Goal: Task Accomplishment & Management: Complete application form

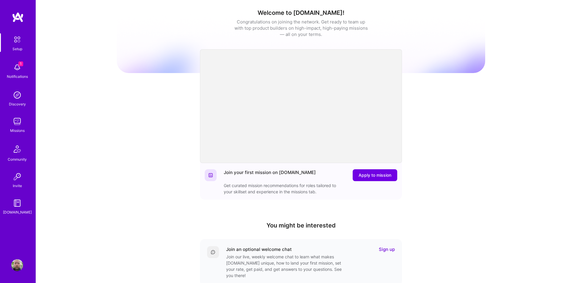
click at [374, 169] on div "Join your first mission on [DOMAIN_NAME] Apply to mission Get curated mission r…" at bounding box center [301, 179] width 202 height 40
click at [369, 176] on span "Apply to mission" at bounding box center [375, 175] width 33 height 6
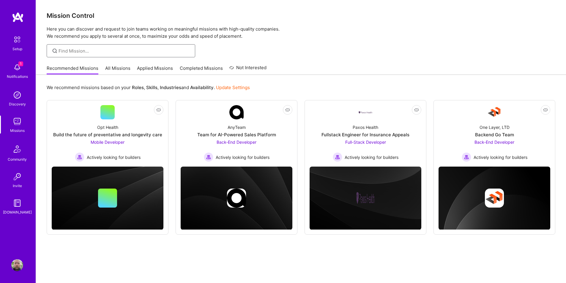
click at [97, 51] on input at bounding box center [125, 51] width 132 height 6
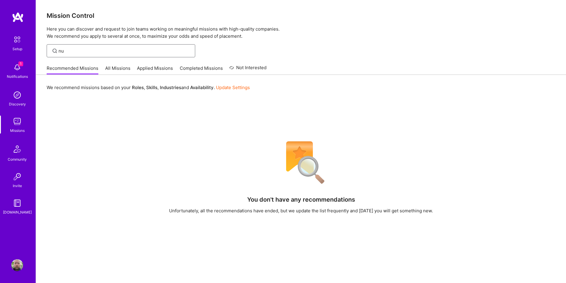
type input "n"
click at [116, 72] on link "All Missions" at bounding box center [117, 70] width 25 height 10
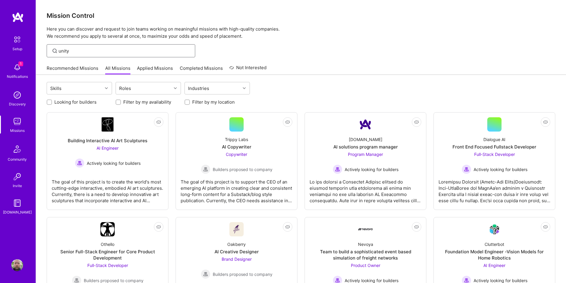
click at [70, 50] on input "unity" at bounding box center [125, 51] width 132 height 6
type input "c#"
click at [73, 86] on div "Skills" at bounding box center [75, 88] width 56 height 12
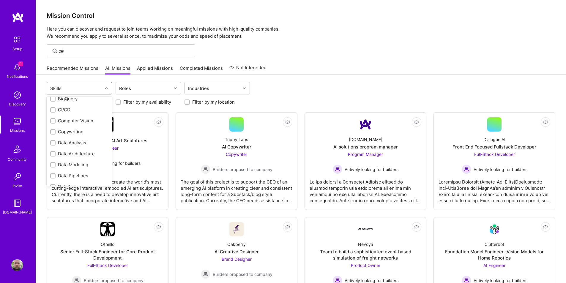
scroll to position [119, 0]
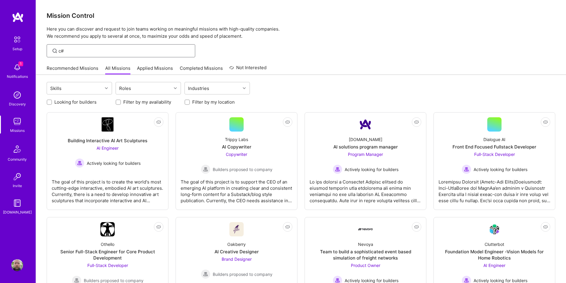
drag, startPoint x: 70, startPoint y: 51, endPoint x: 45, endPoint y: 52, distance: 25.0
click at [45, 52] on div "c#" at bounding box center [301, 50] width 530 height 13
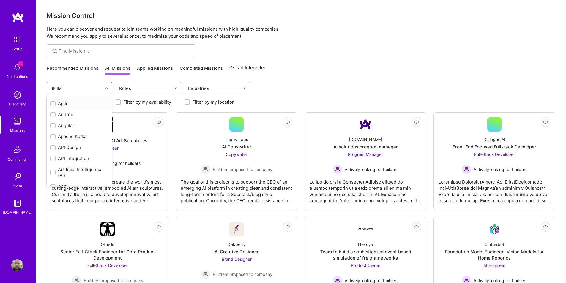
click at [104, 91] on div at bounding box center [107, 88] width 9 height 8
click at [277, 45] on div at bounding box center [301, 50] width 530 height 13
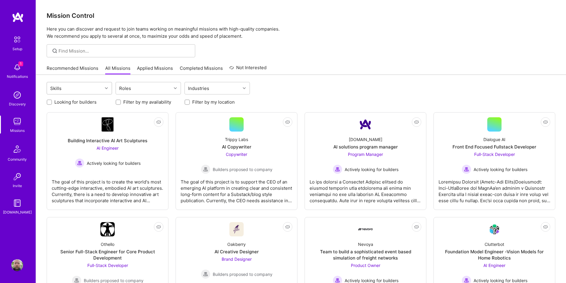
click at [67, 88] on div "Skills" at bounding box center [75, 88] width 56 height 12
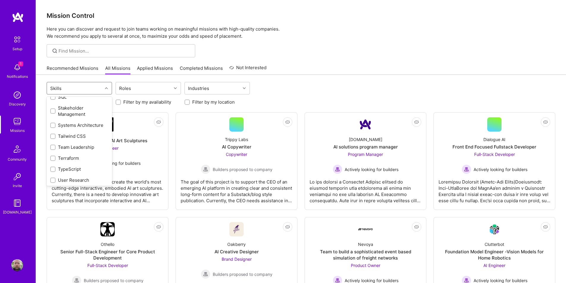
scroll to position [752, 0]
click at [270, 45] on div at bounding box center [301, 50] width 530 height 13
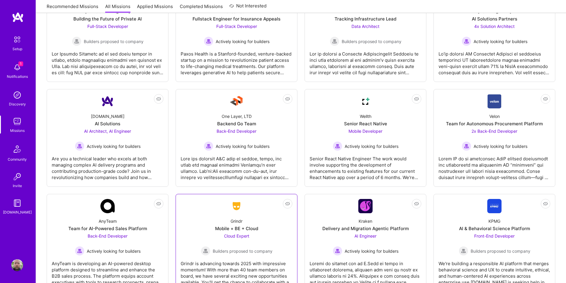
scroll to position [1145, 0]
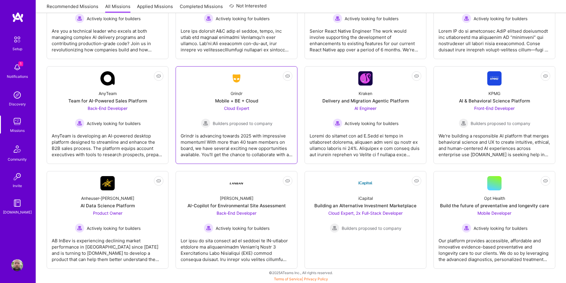
click at [251, 146] on div "Grindr is advancing towards 2025 with impressive momentum! With more than 40 te…" at bounding box center [237, 143] width 112 height 30
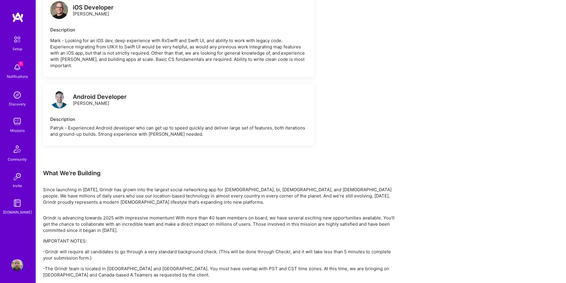
scroll to position [1156, 0]
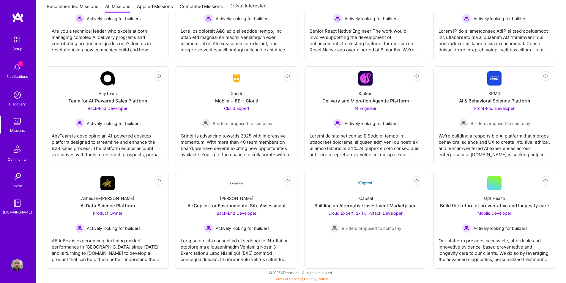
scroll to position [1145, 0]
